Goal: Register for event/course

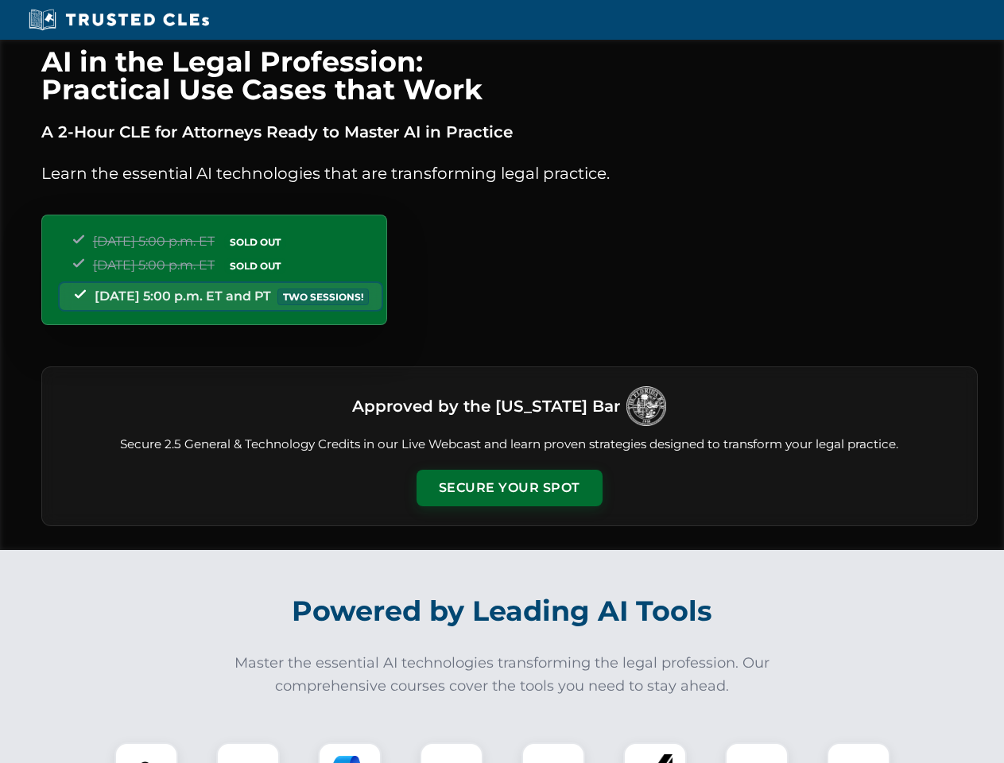
click at [509, 488] on button "Secure Your Spot" at bounding box center [510, 488] width 186 height 37
click at [146, 753] on img at bounding box center [146, 774] width 46 height 46
click at [248, 753] on div at bounding box center [248, 775] width 64 height 64
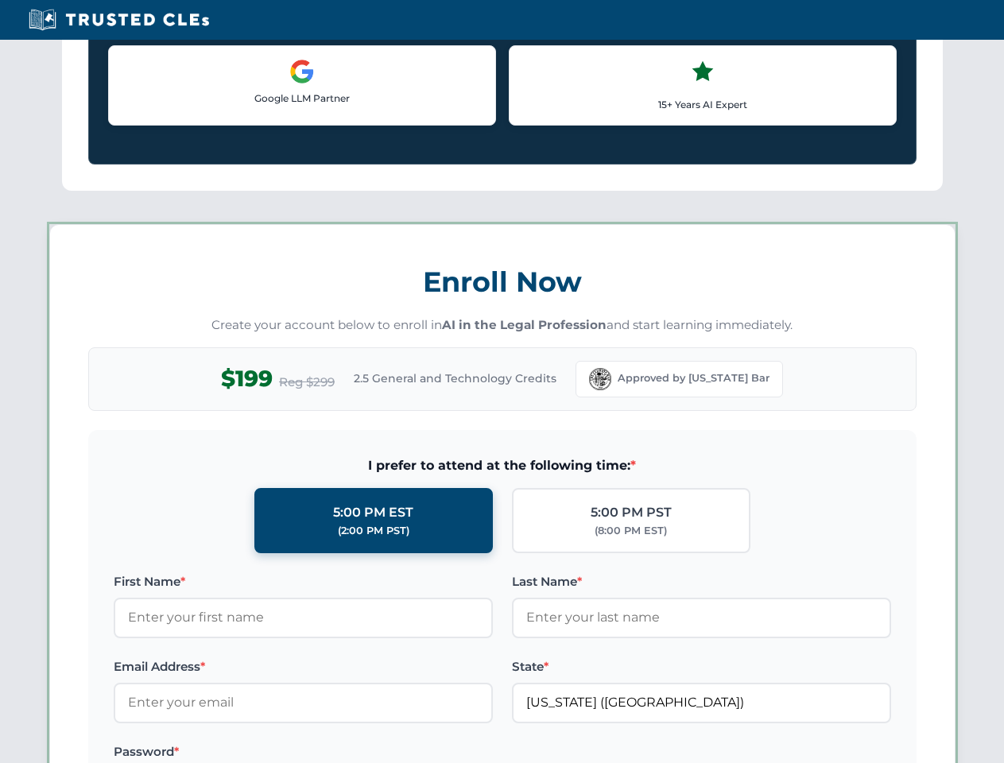
click at [452, 753] on label "Password *" at bounding box center [303, 752] width 379 height 19
